Goal: Information Seeking & Learning: Learn about a topic

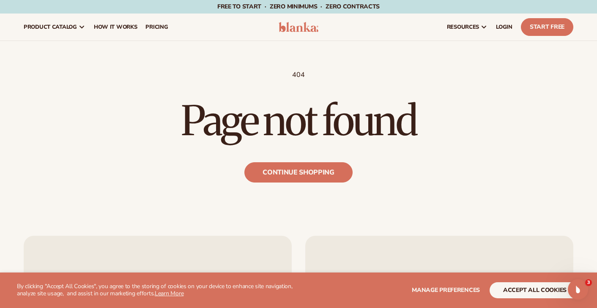
click at [287, 25] on img at bounding box center [299, 27] width 40 height 10
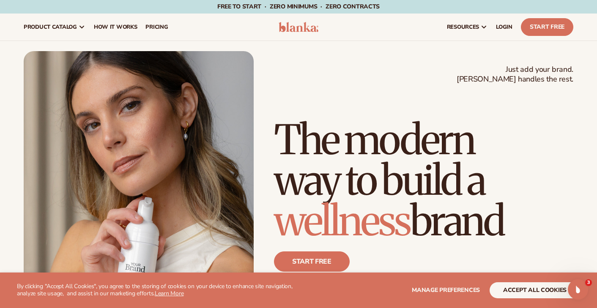
scroll to position [6, 0]
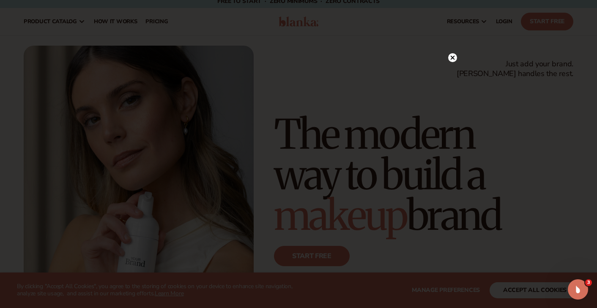
click at [451, 60] on circle at bounding box center [453, 57] width 9 height 9
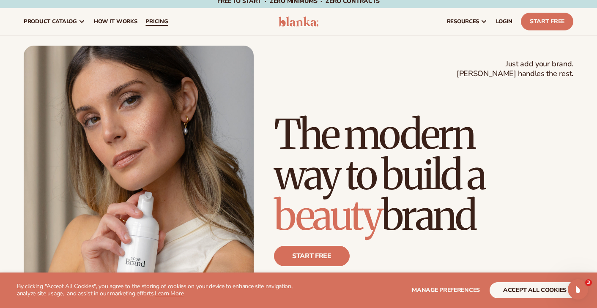
click at [162, 21] on span "pricing" at bounding box center [157, 21] width 22 height 7
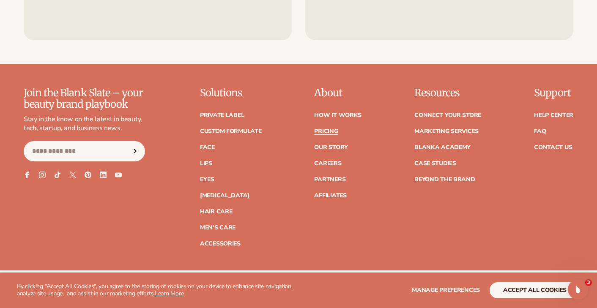
scroll to position [1712, 0]
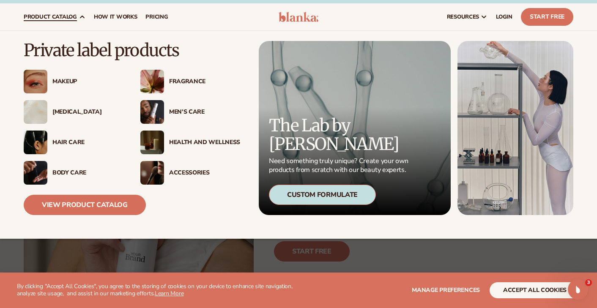
scroll to position [11, 0]
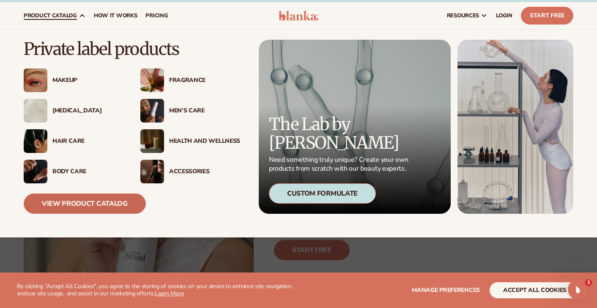
click at [83, 211] on link "View Product Catalog" at bounding box center [85, 204] width 122 height 20
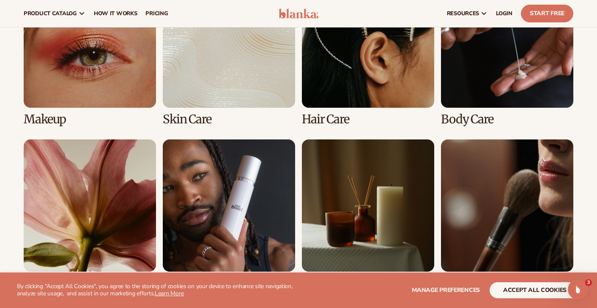
scroll to position [650, 0]
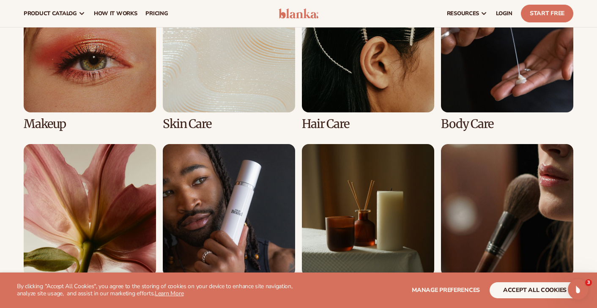
click at [229, 90] on link "2 / 8" at bounding box center [229, 55] width 132 height 151
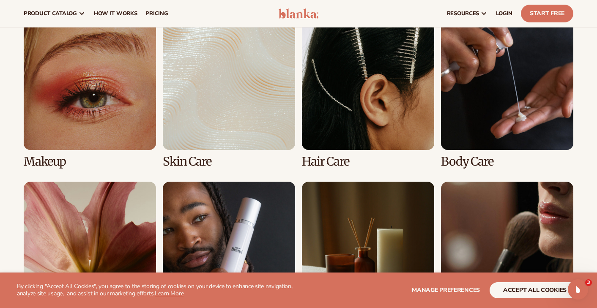
scroll to position [590, 0]
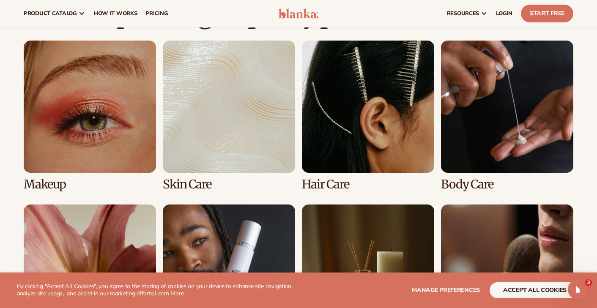
click at [226, 83] on link "2 / 8" at bounding box center [229, 116] width 132 height 151
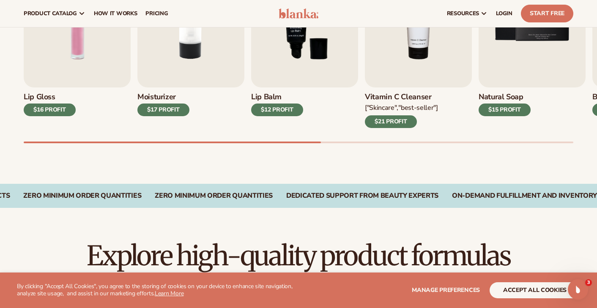
scroll to position [334, 0]
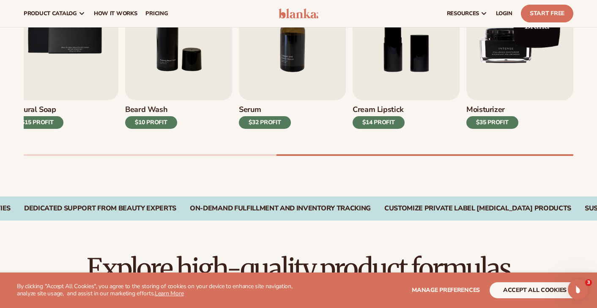
click at [519, 55] on img "9 / 9" at bounding box center [520, 32] width 107 height 137
click at [512, 61] on img "9 / 9" at bounding box center [520, 32] width 107 height 137
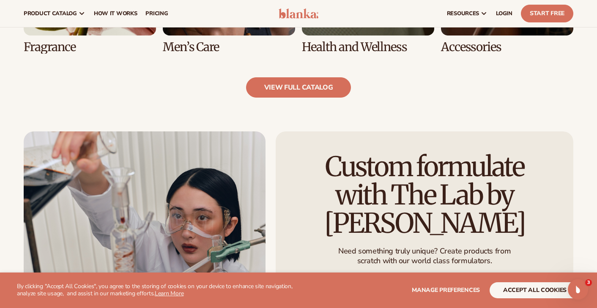
scroll to position [874, 0]
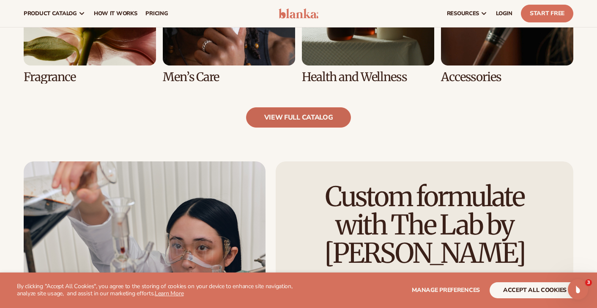
click at [302, 118] on link "view full catalog" at bounding box center [298, 117] width 105 height 20
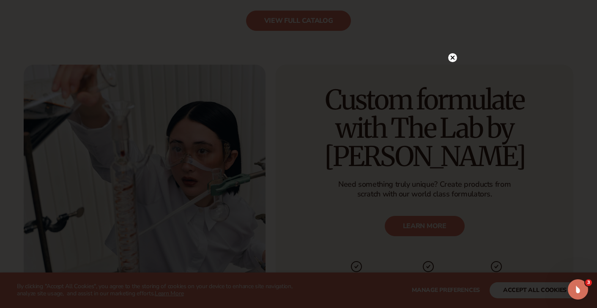
scroll to position [973, 0]
